Goal: Find specific page/section: Find specific page/section

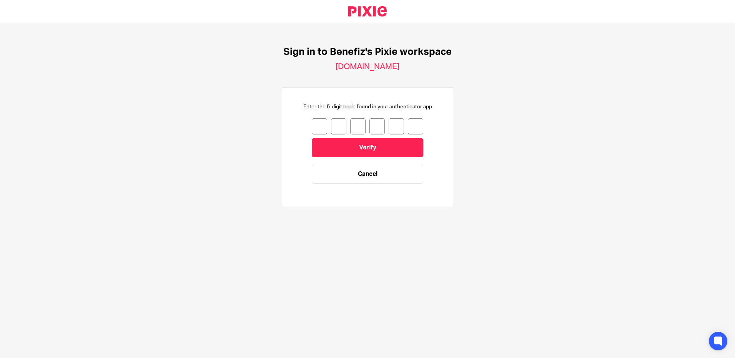
type input "8"
type input "5"
type input "2"
type input "5"
type input "0"
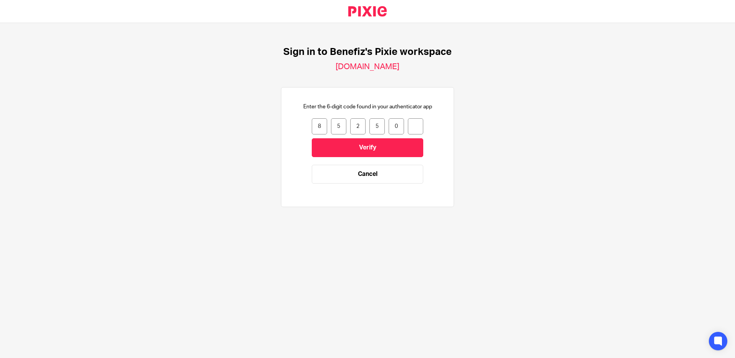
type input "6"
click at [366, 153] on input "Verify" at bounding box center [367, 147] width 111 height 19
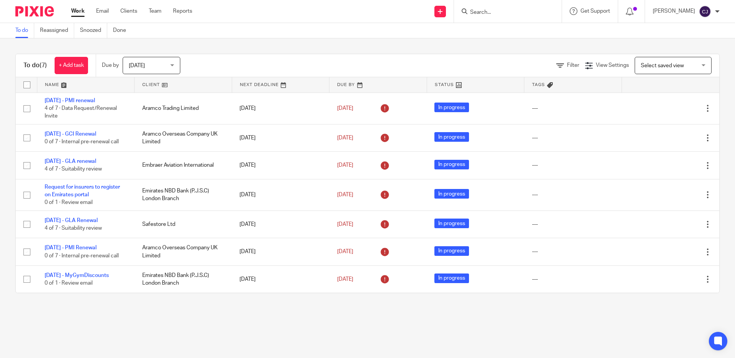
click at [501, 13] on input "Search" at bounding box center [503, 12] width 69 height 7
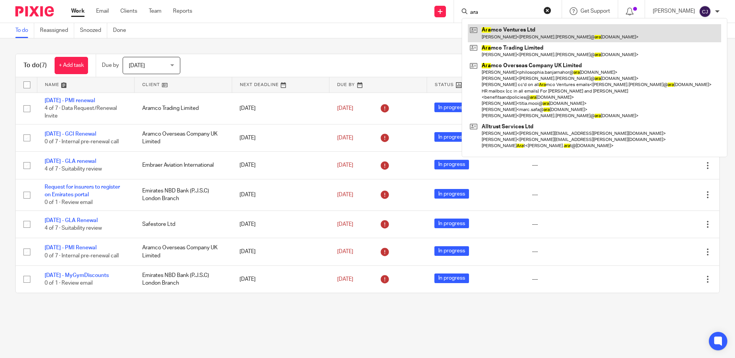
type input "ara"
click at [505, 32] on link at bounding box center [594, 33] width 253 height 18
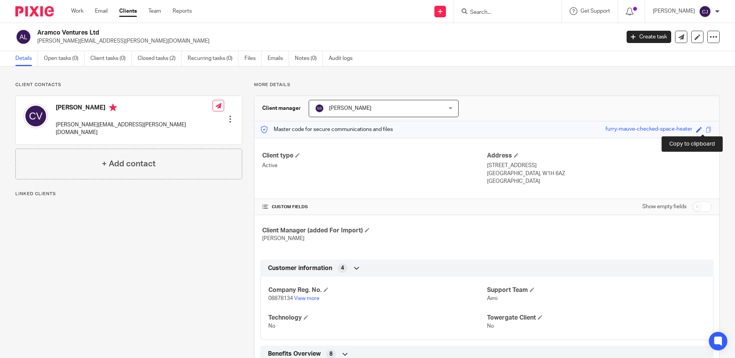
click at [706, 129] on span at bounding box center [709, 130] width 6 height 6
